Goal: Check status: Verify the current state of an ongoing process or item

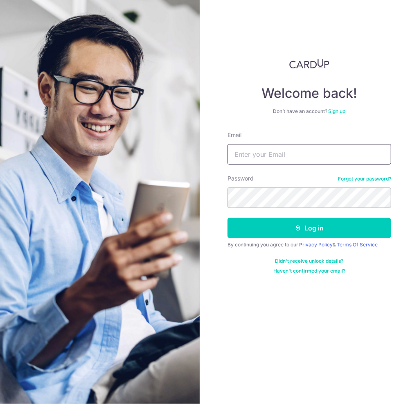
click at [302, 151] on input "Email" at bounding box center [310, 154] width 164 height 20
type input "[EMAIL_ADDRESS][DOMAIN_NAME]"
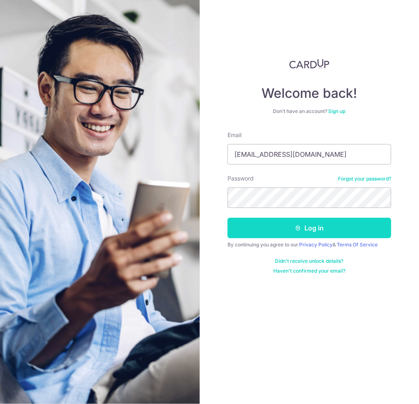
click at [316, 228] on button "Log in" at bounding box center [310, 228] width 164 height 20
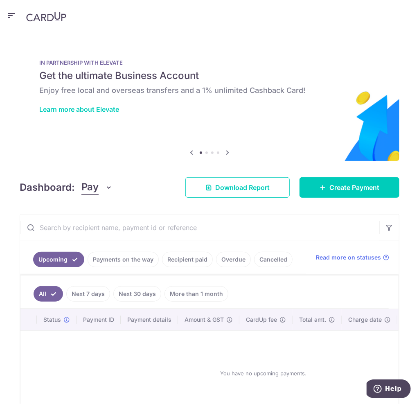
click at [159, 252] on link "Payments on the way" at bounding box center [123, 260] width 71 height 16
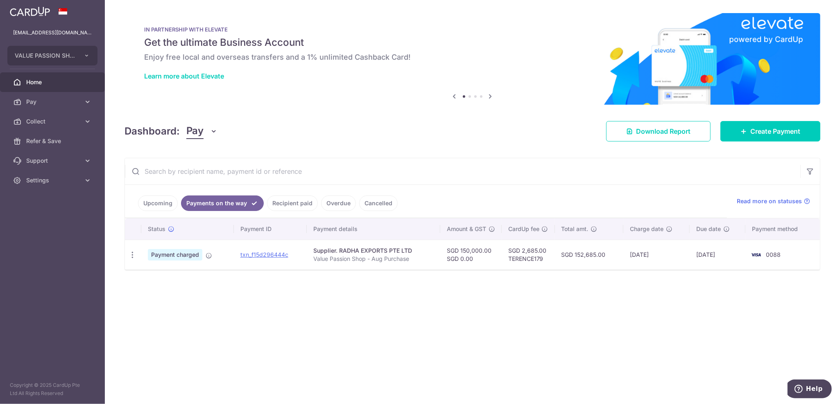
drag, startPoint x: 631, startPoint y: 253, endPoint x: 663, endPoint y: 251, distance: 31.6
click at [419, 251] on td "27/08/2025" at bounding box center [656, 255] width 66 height 30
copy td "27/08/2025"
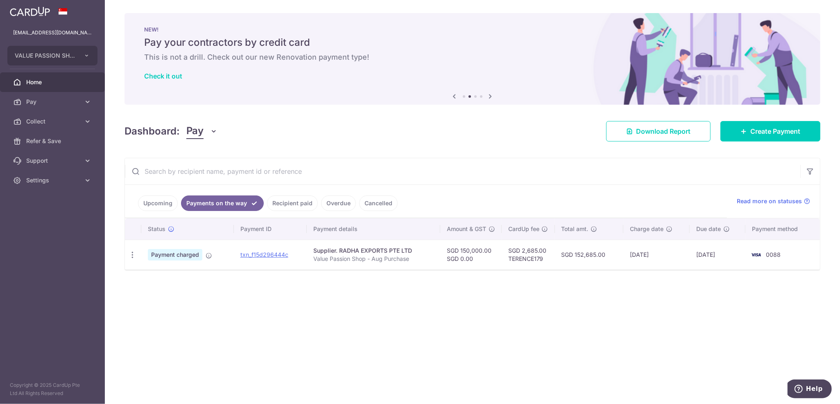
click at [294, 201] on link "Recipient paid" at bounding box center [292, 204] width 51 height 16
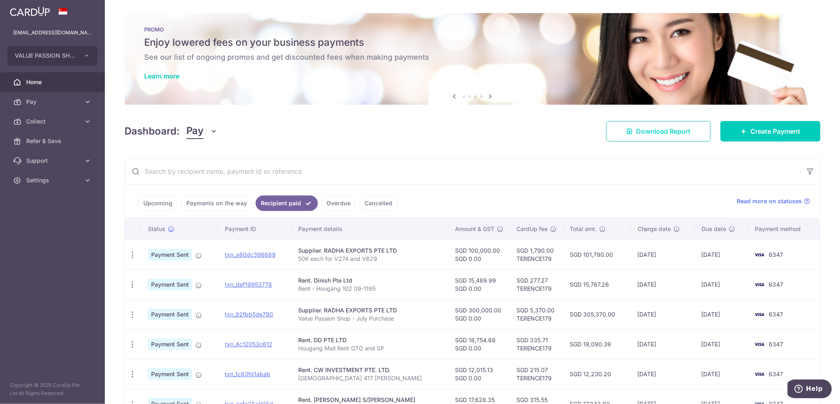
click at [419, 128] on span "Download Report" at bounding box center [663, 132] width 54 height 10
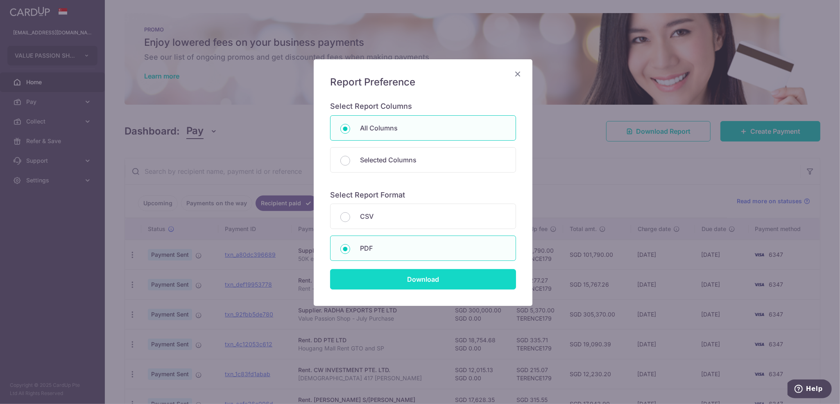
click at [416, 274] on input "Download" at bounding box center [423, 279] width 186 height 20
